Goal: Task Accomplishment & Management: Complete application form

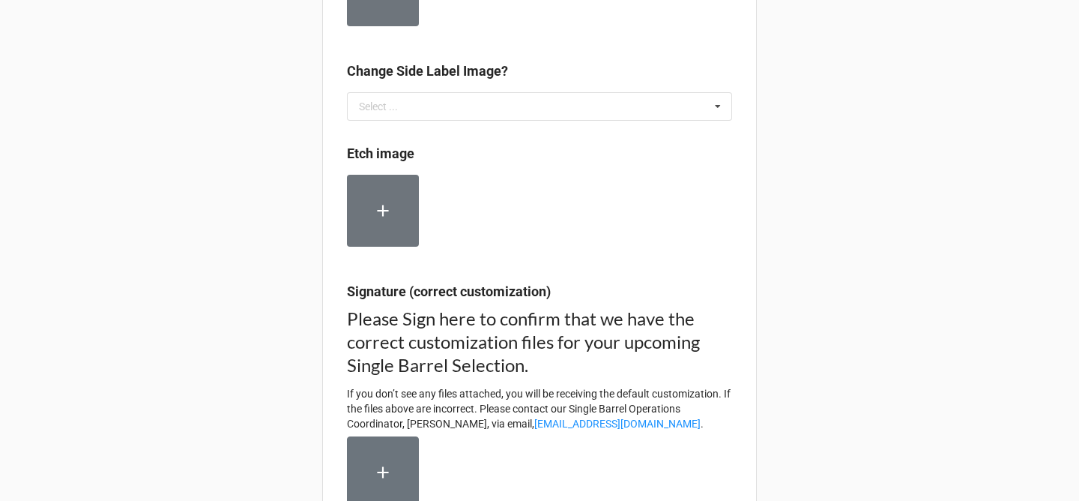
scroll to position [437, 0]
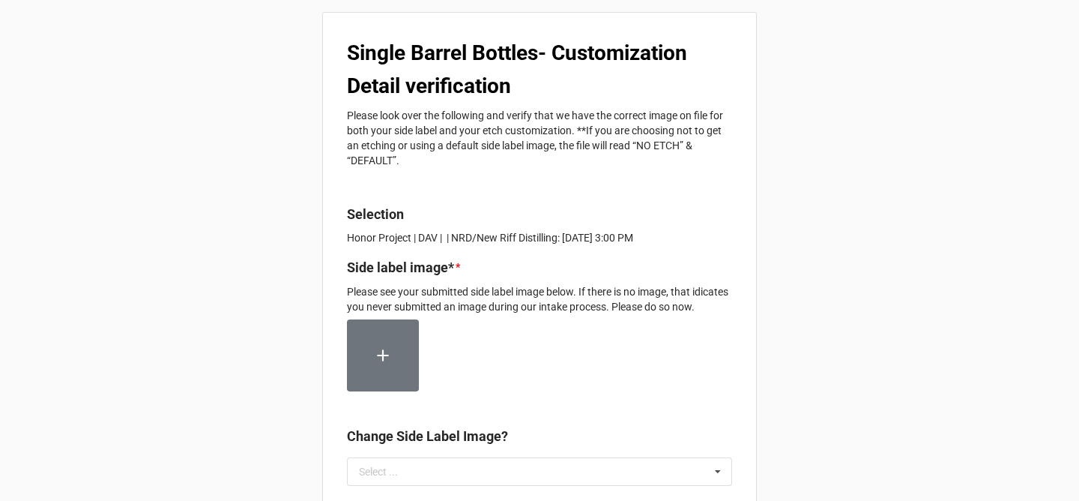
scroll to position [139, 0]
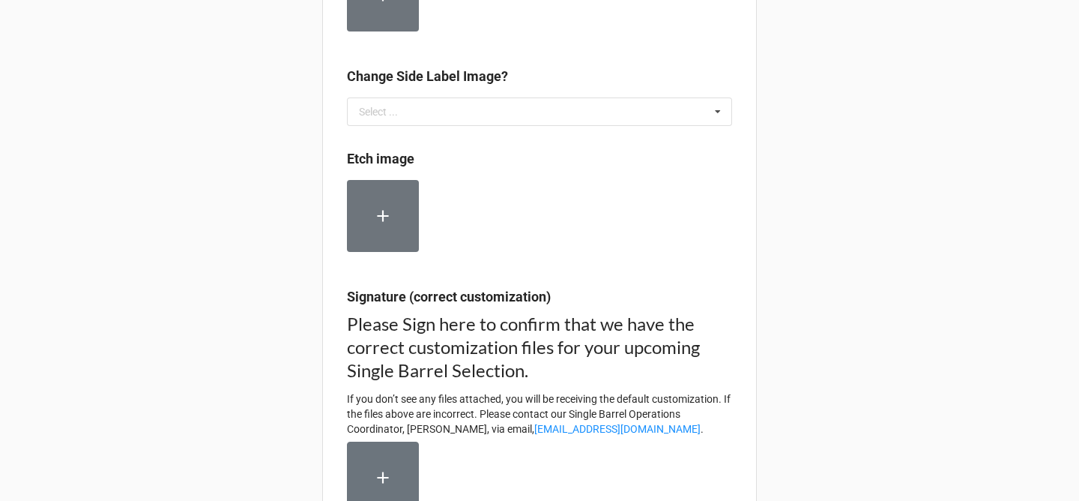
scroll to position [330, 0]
